Goal: Check status: Check status

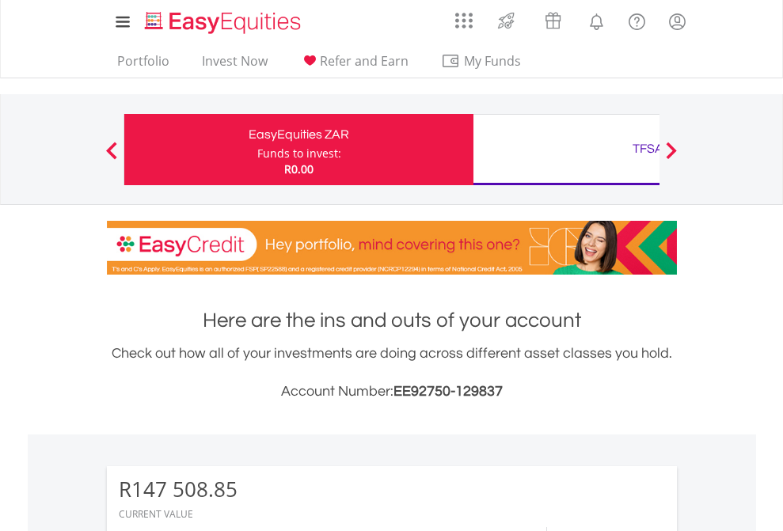
scroll to position [152, 249]
click at [257, 150] on div "Funds to invest:" at bounding box center [299, 154] width 84 height 16
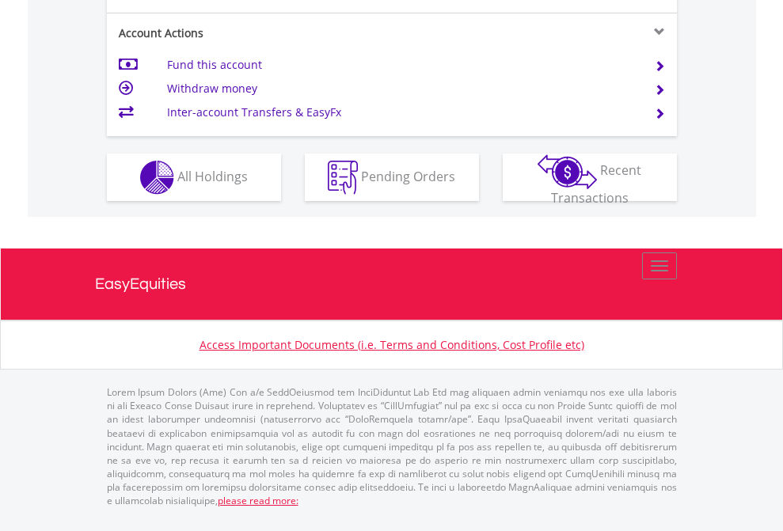
scroll to position [1486, 0]
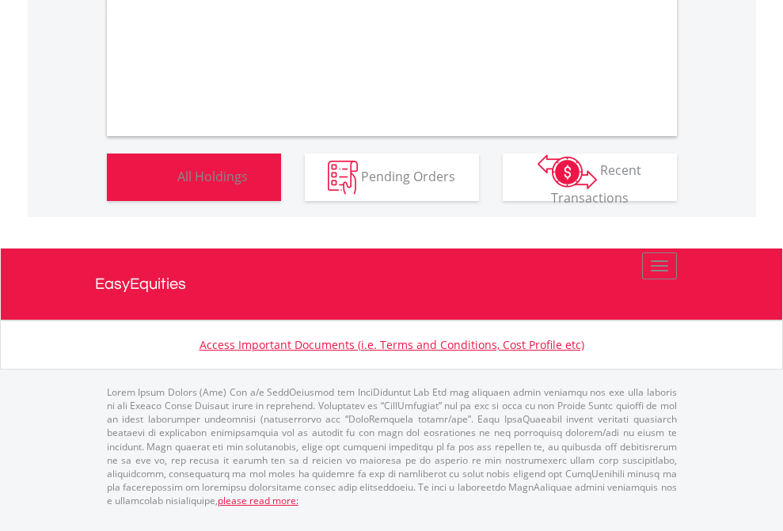
click at [177, 184] on span "All Holdings" at bounding box center [212, 175] width 70 height 17
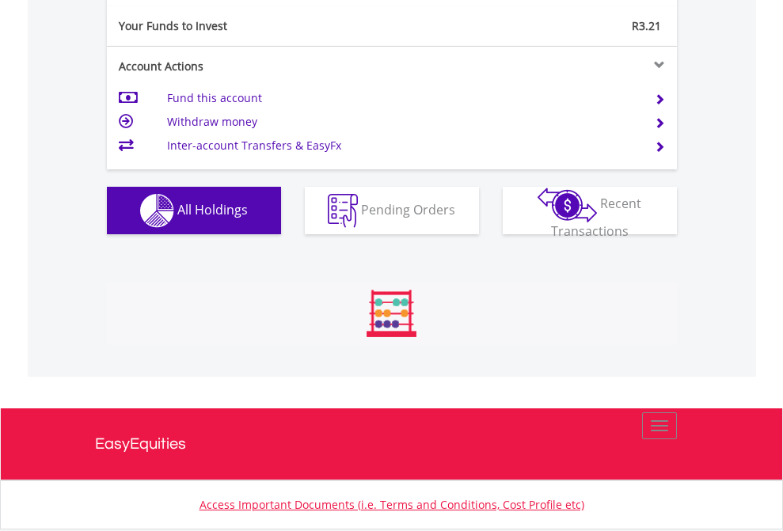
scroll to position [152, 249]
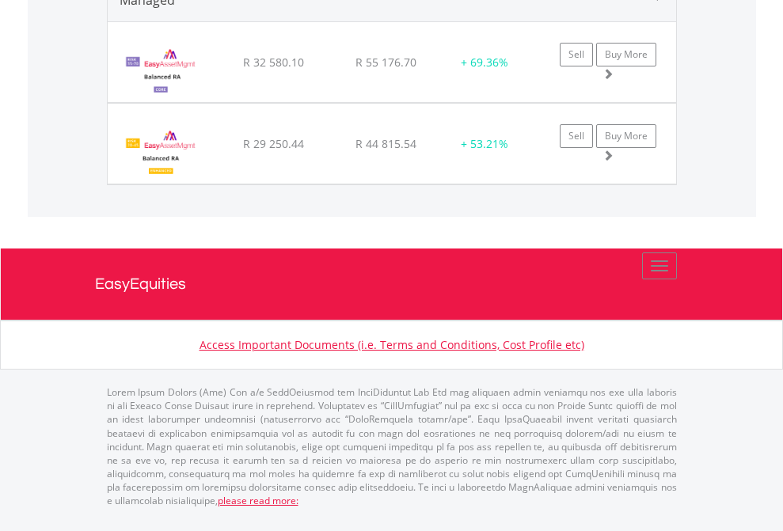
scroll to position [1857, 0]
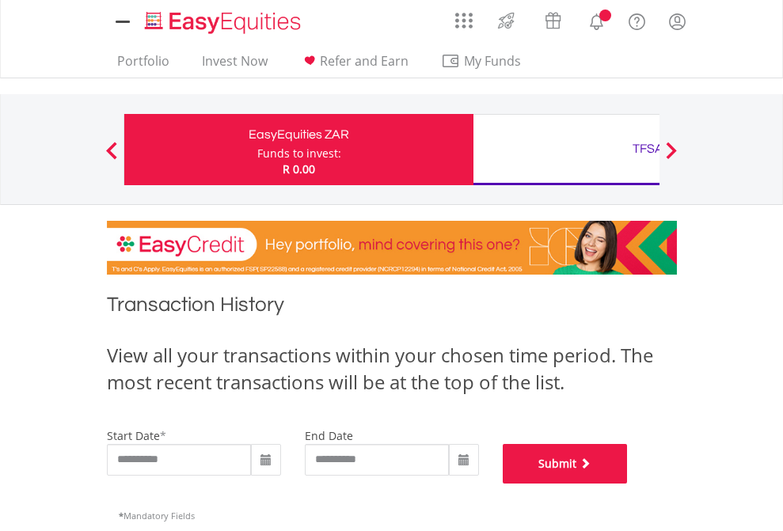
click at [628, 484] on button "Submit" at bounding box center [565, 464] width 125 height 40
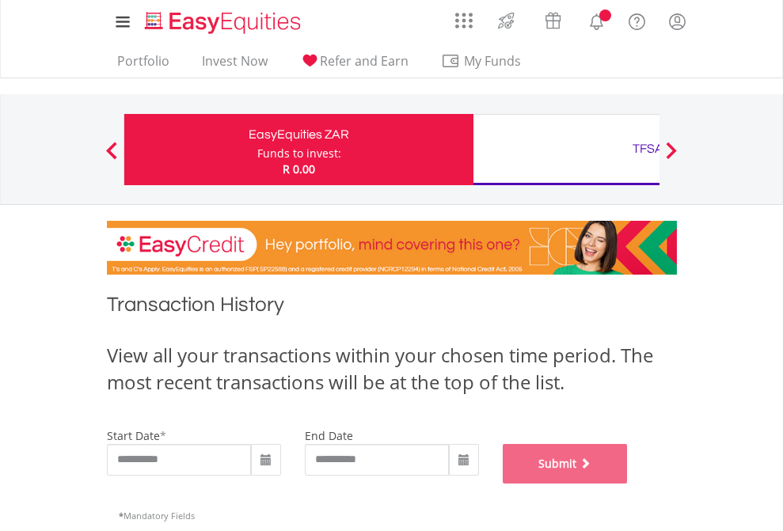
scroll to position [642, 0]
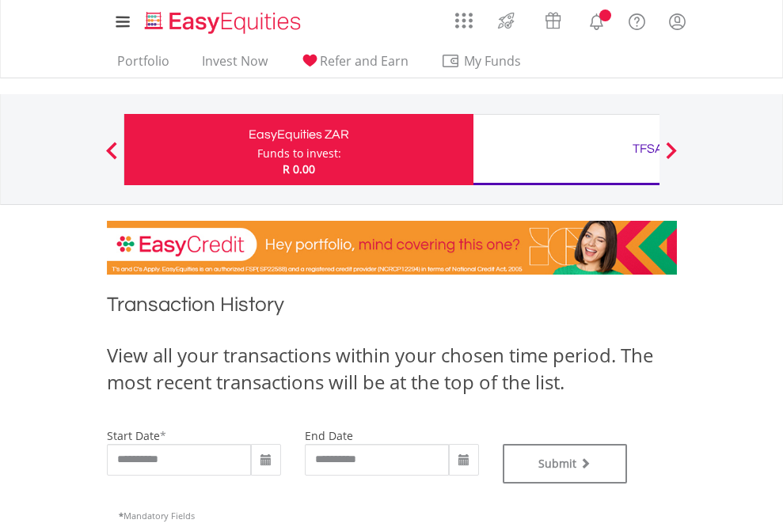
click at [566, 150] on div "TFSA" at bounding box center [648, 149] width 330 height 22
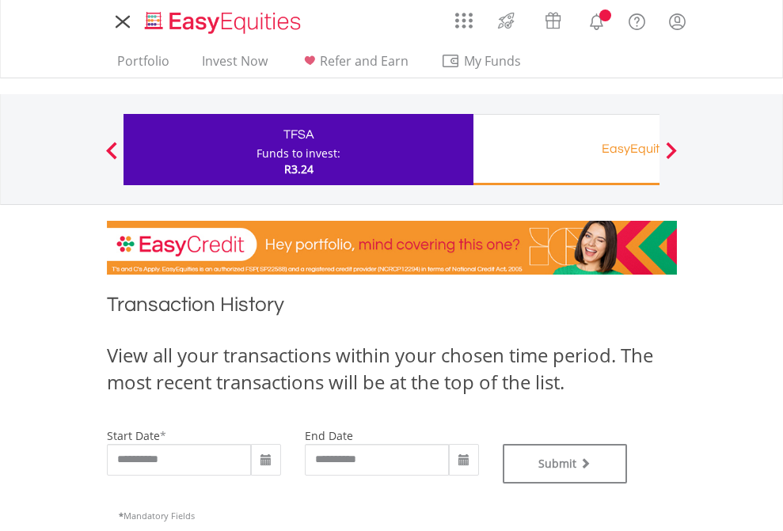
type input "**********"
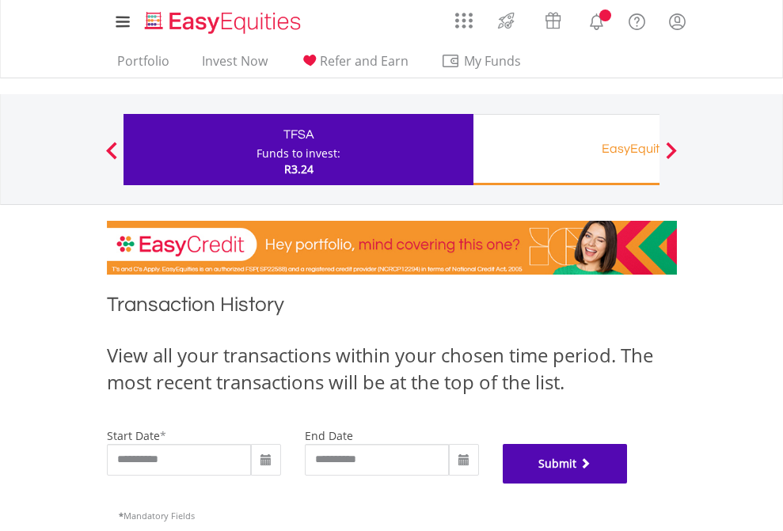
click at [628, 484] on button "Submit" at bounding box center [565, 464] width 125 height 40
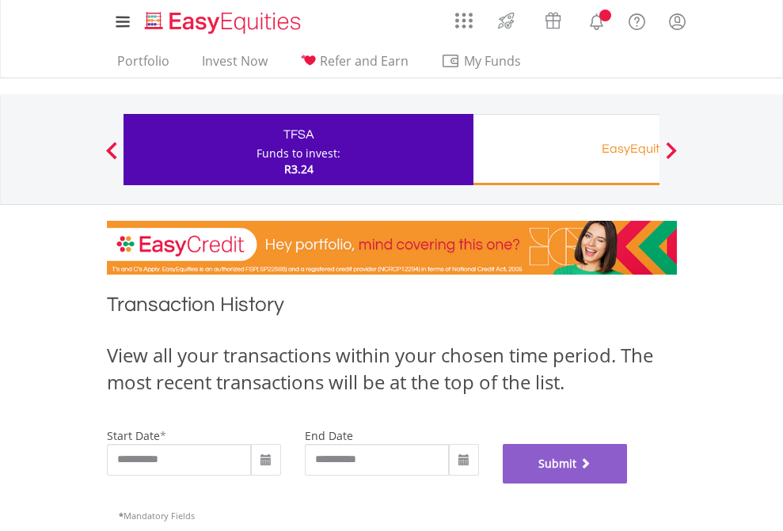
scroll to position [642, 0]
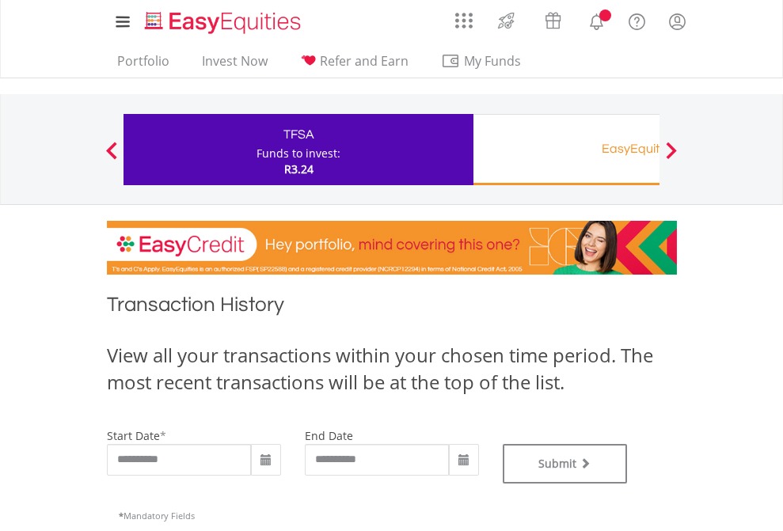
click at [566, 150] on div "EasyEquities RA" at bounding box center [648, 149] width 330 height 22
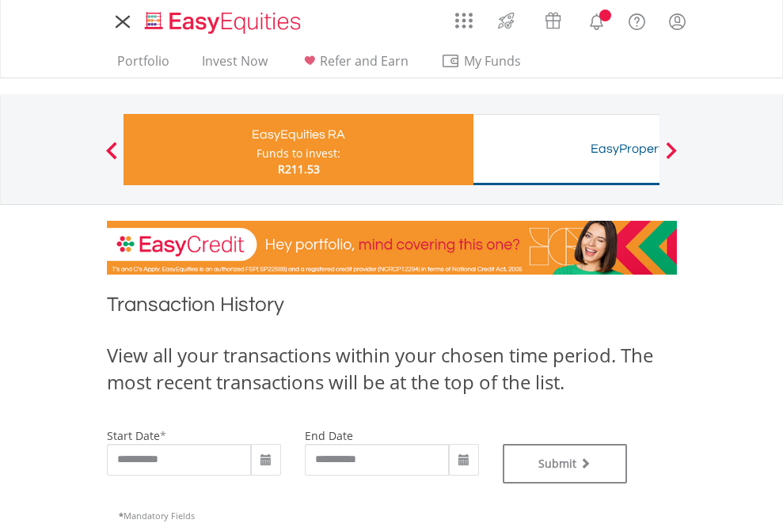
type input "**********"
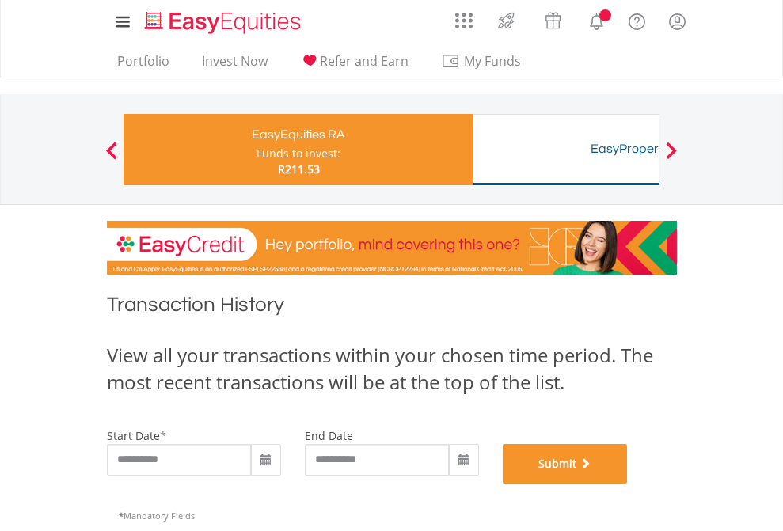
click at [628, 484] on button "Submit" at bounding box center [565, 464] width 125 height 40
